Goal: Task Accomplishment & Management: Manage account settings

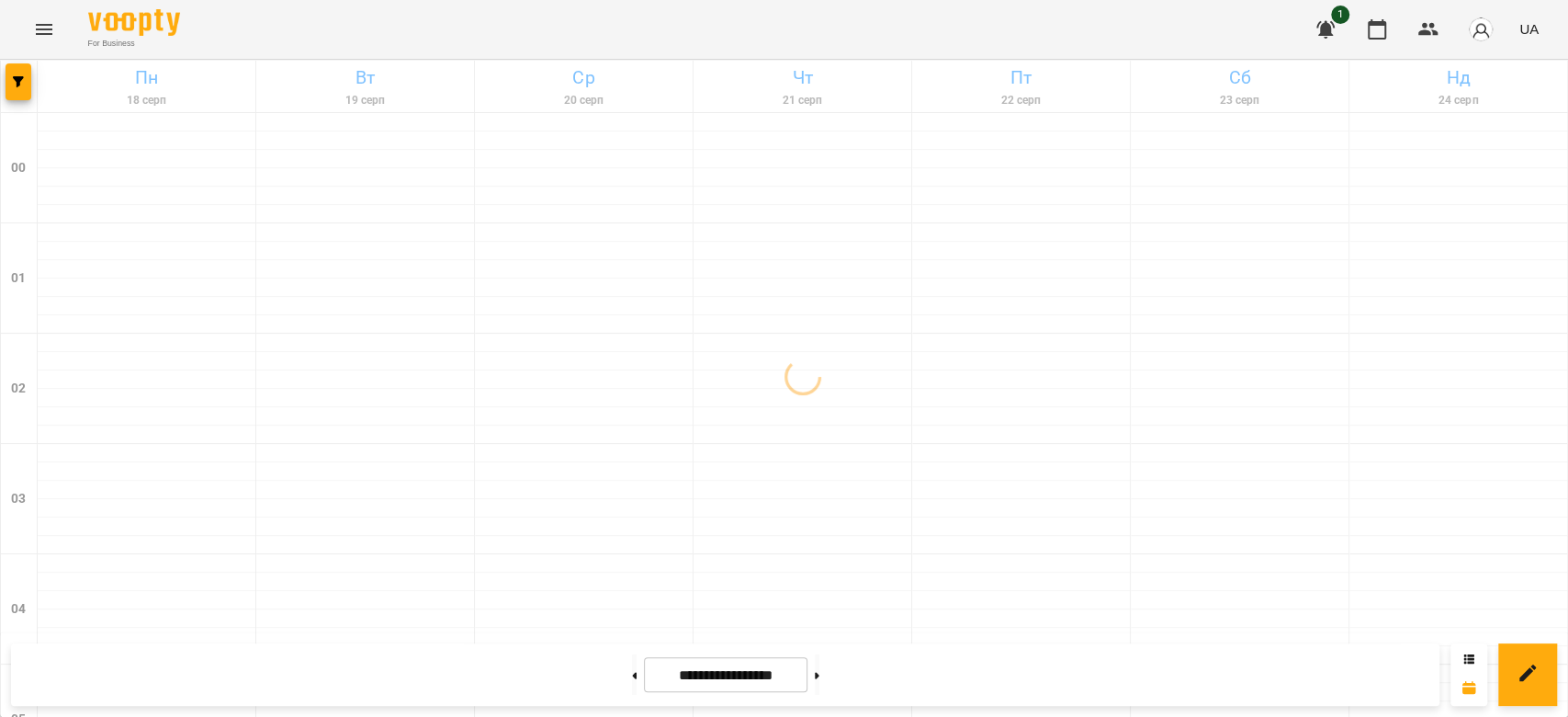
scroll to position [2124, 0]
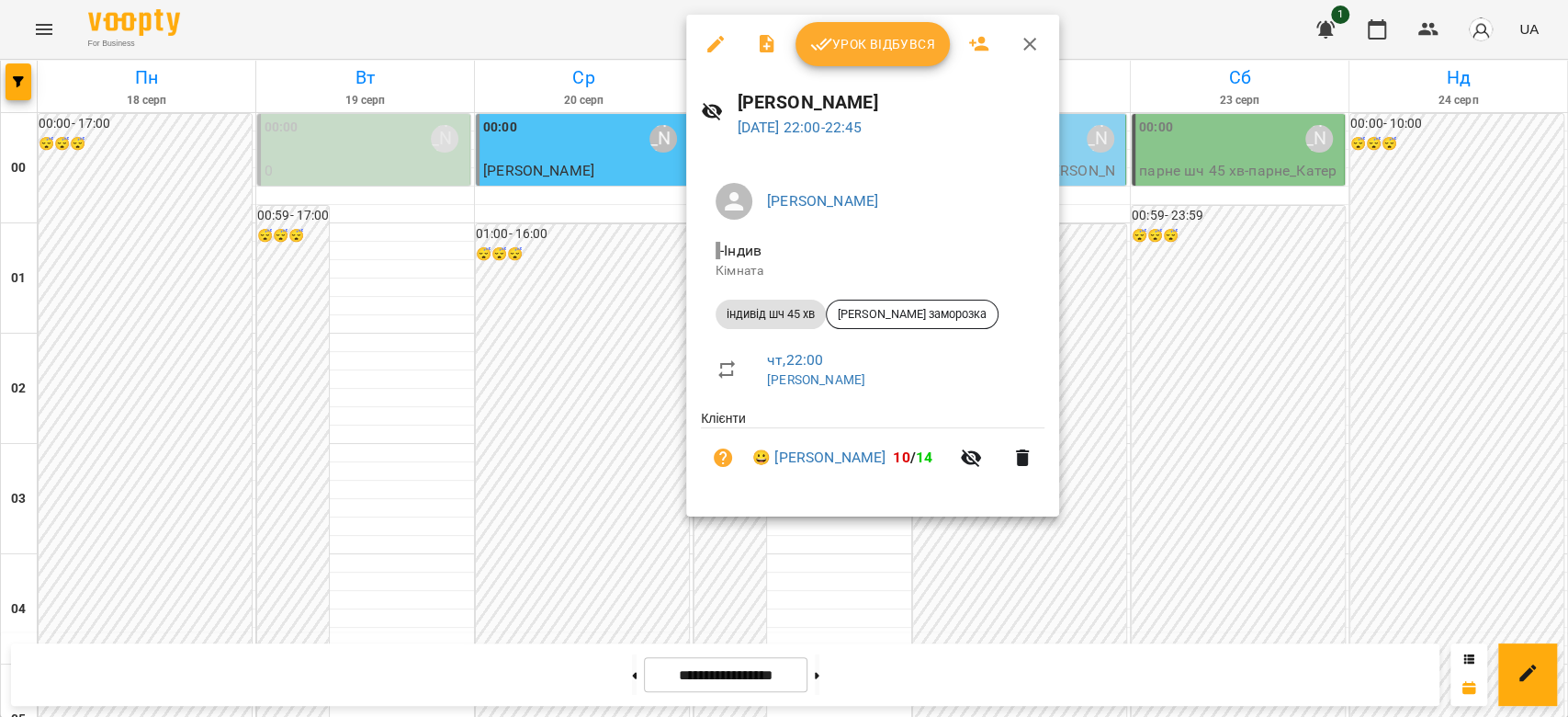
click at [891, 37] on span "Урок відбувся" at bounding box center [872, 44] width 125 height 22
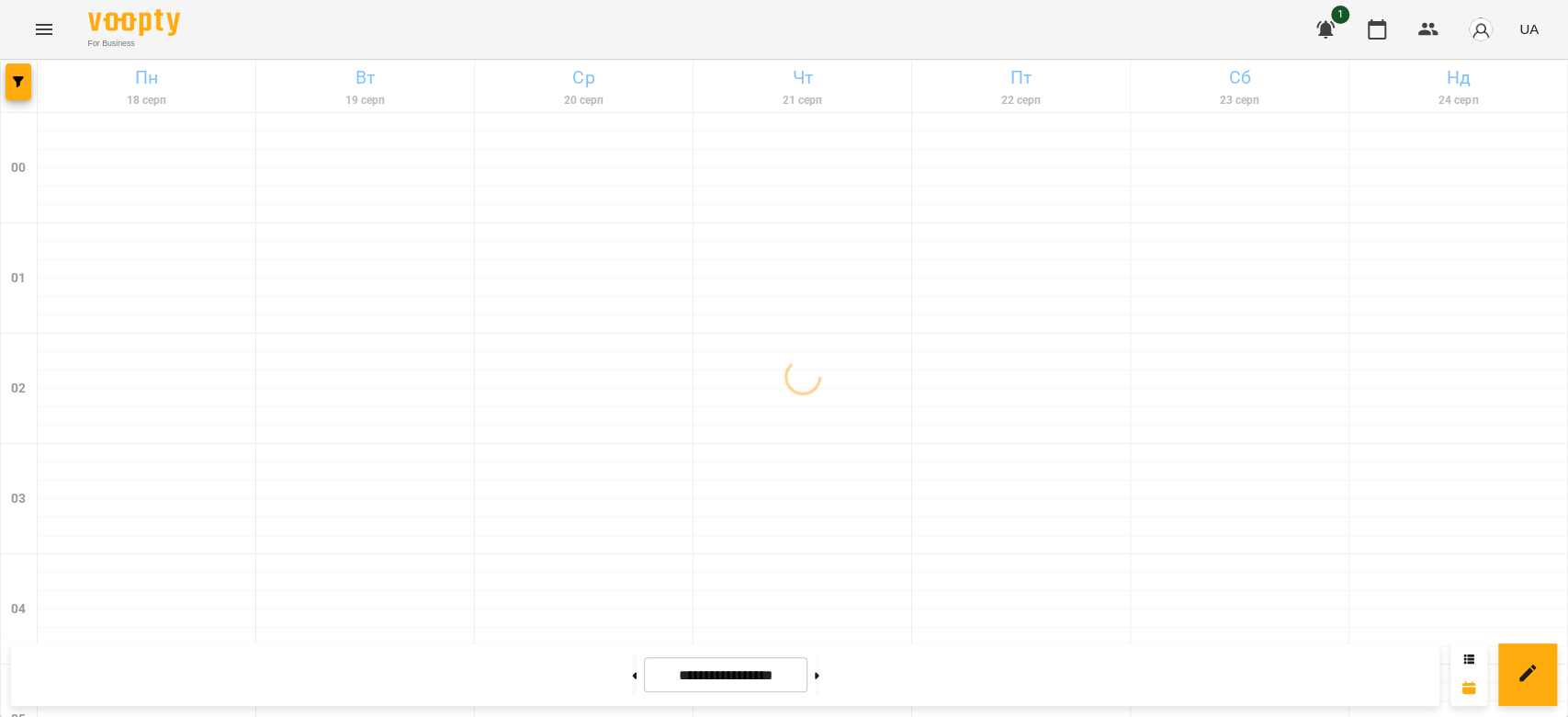
scroll to position [2124, 0]
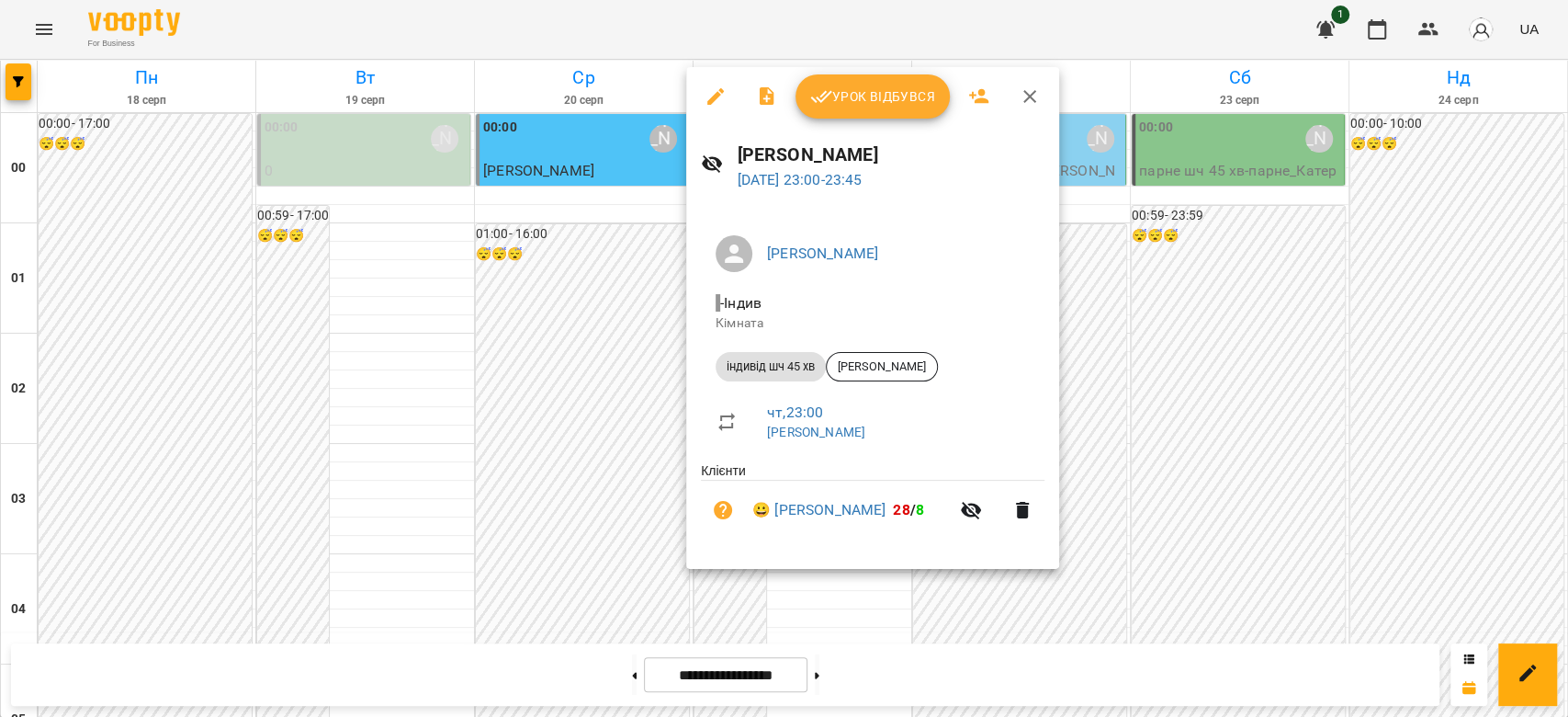
click at [863, 96] on span "Урок відбувся" at bounding box center [872, 97] width 125 height 22
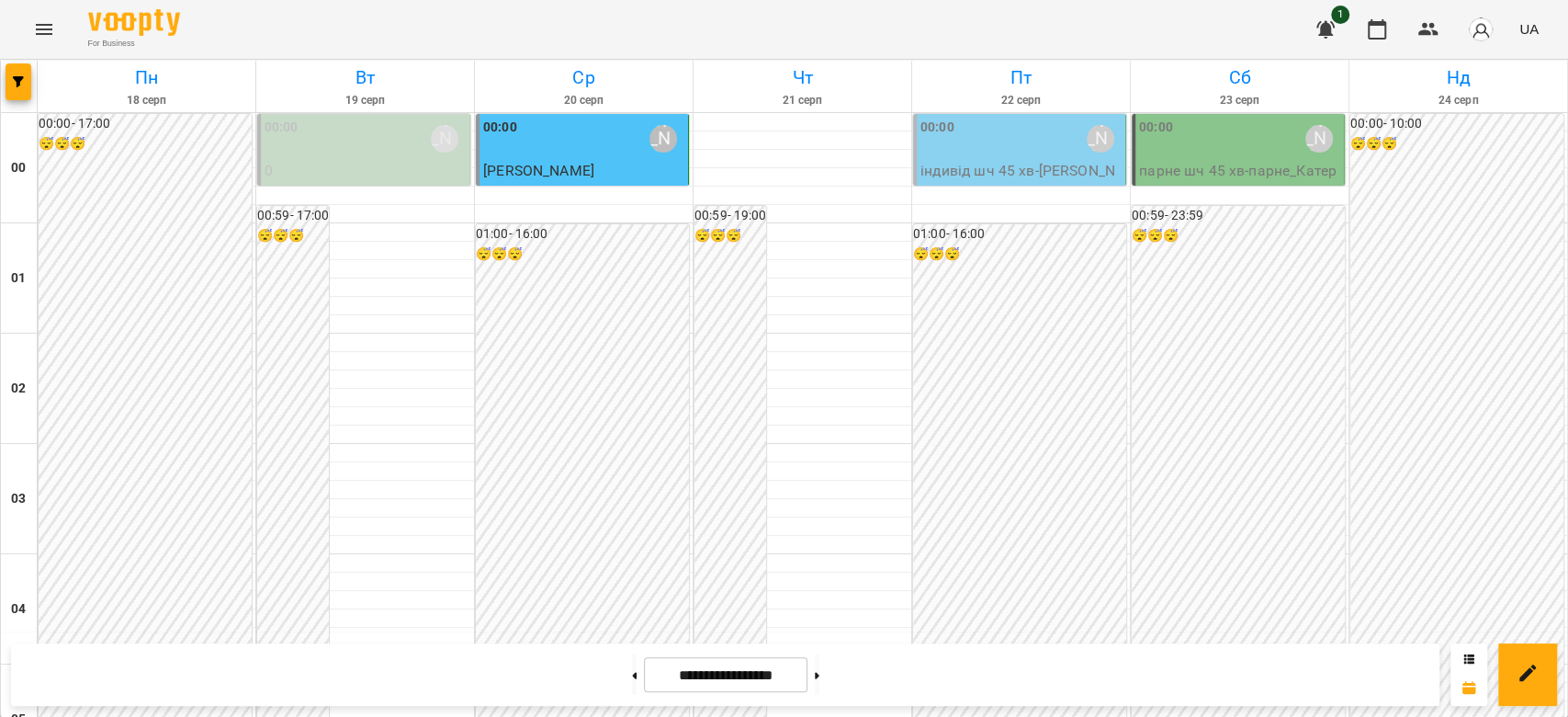
scroll to position [2124, 0]
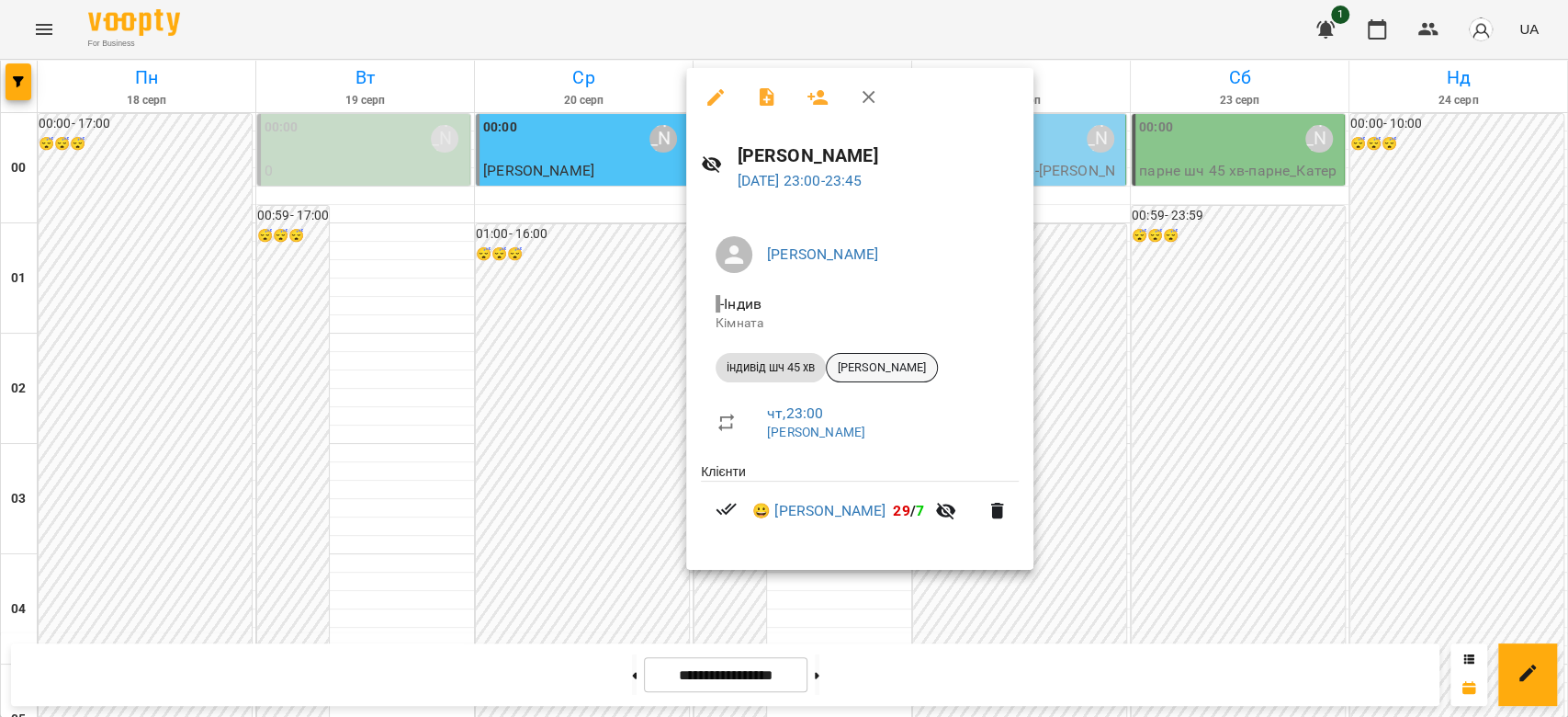
click at [904, 359] on span "[PERSON_NAME]" at bounding box center [882, 367] width 110 height 17
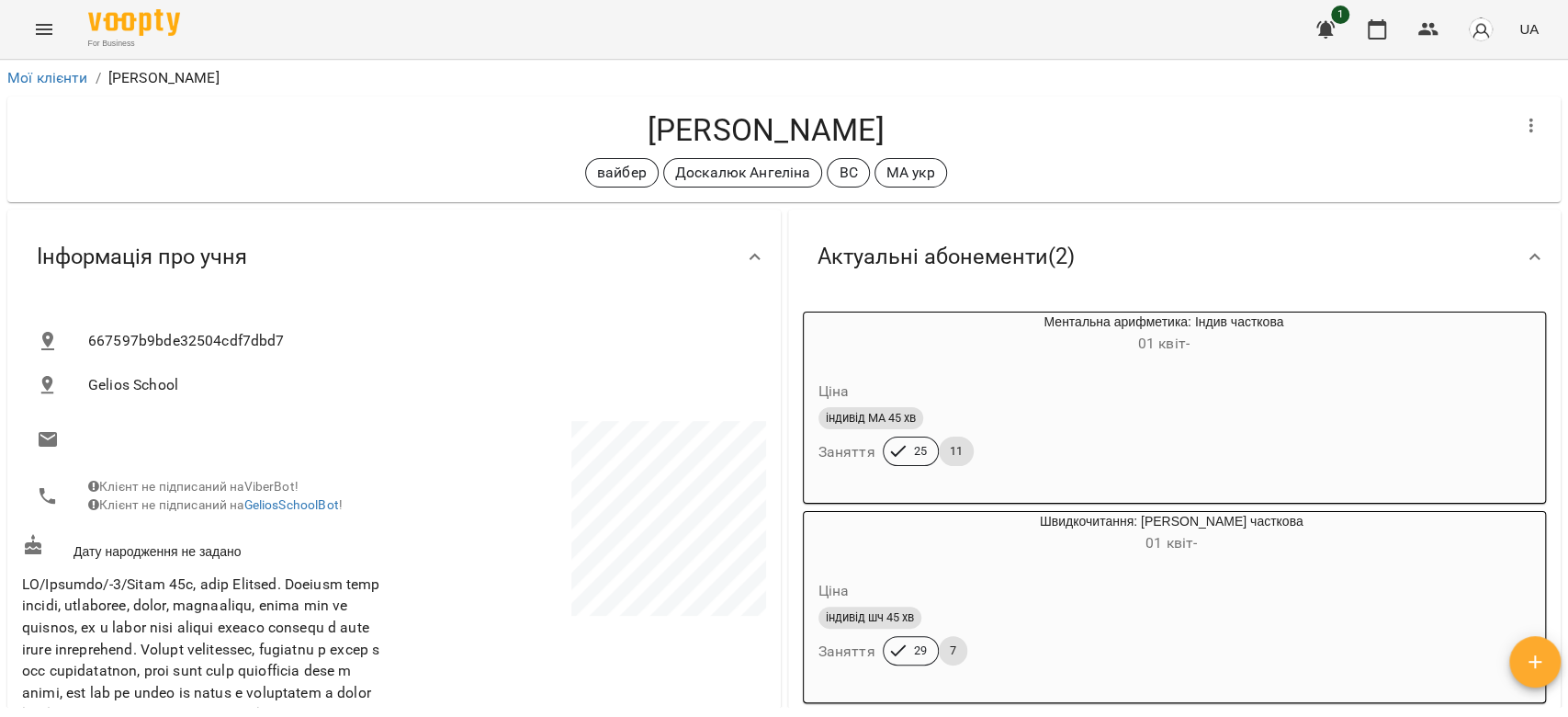
drag, startPoint x: 927, startPoint y: 128, endPoint x: 625, endPoint y: 129, distance: 302.0
click at [625, 129] on h4 "[PERSON_NAME]" at bounding box center [765, 130] width 1487 height 37
click at [854, 284] on div "Актуальні абонементи ( 2 )" at bounding box center [946, 256] width 286 height 58
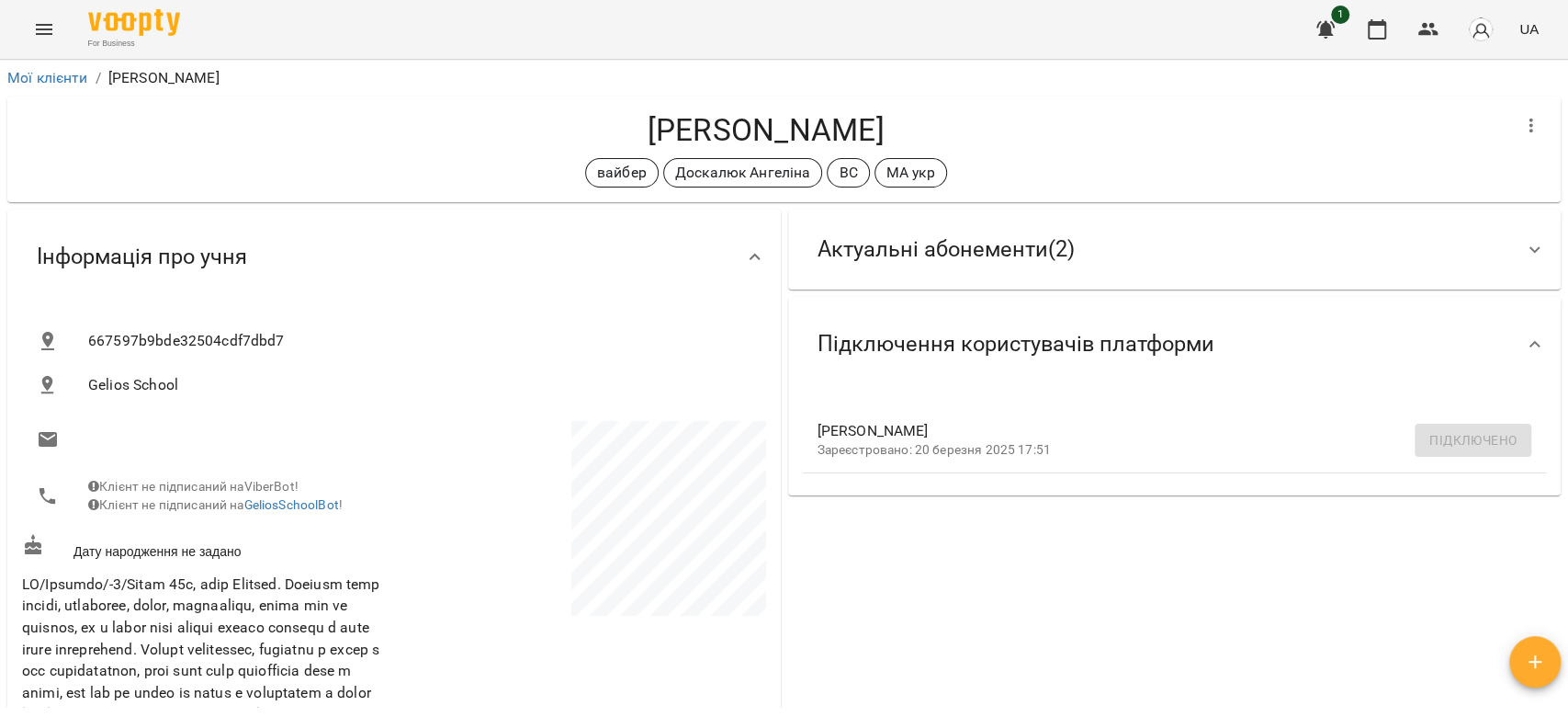
copy h4 "[PERSON_NAME]"
